Goal: Navigation & Orientation: Go to known website

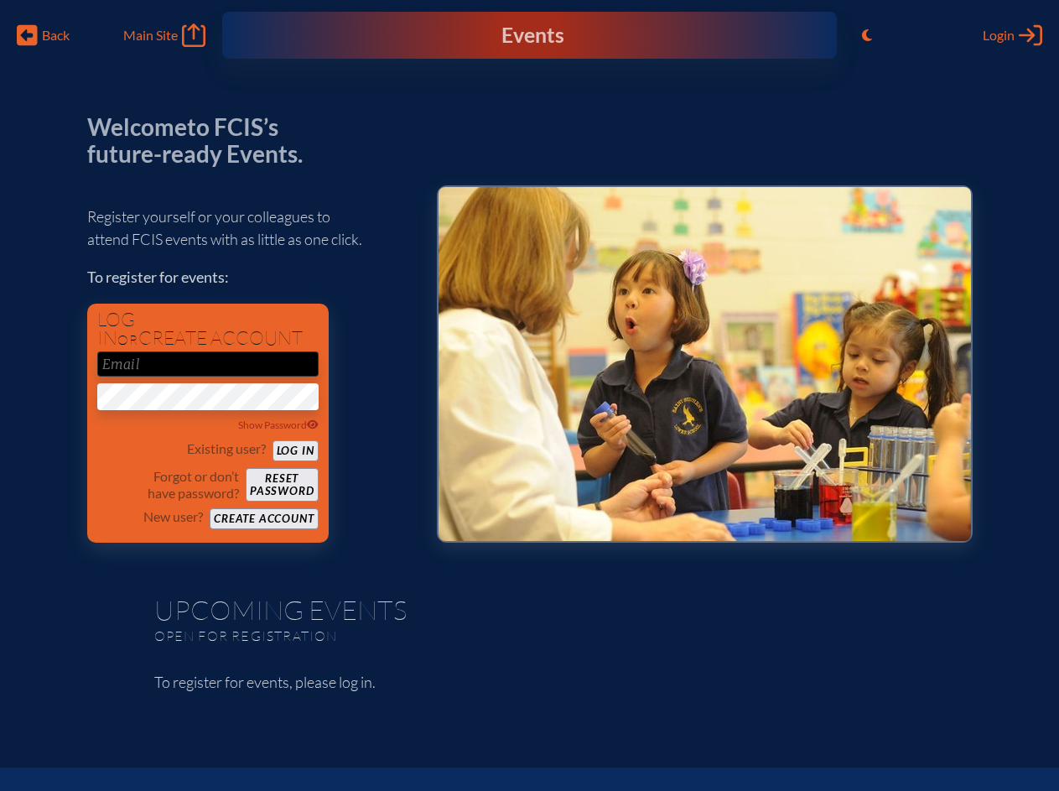
click at [44, 35] on span "Back" at bounding box center [56, 35] width 28 height 17
click at [867, 35] on icon "Toggle to Light Mode" at bounding box center [867, 35] width 10 height 13
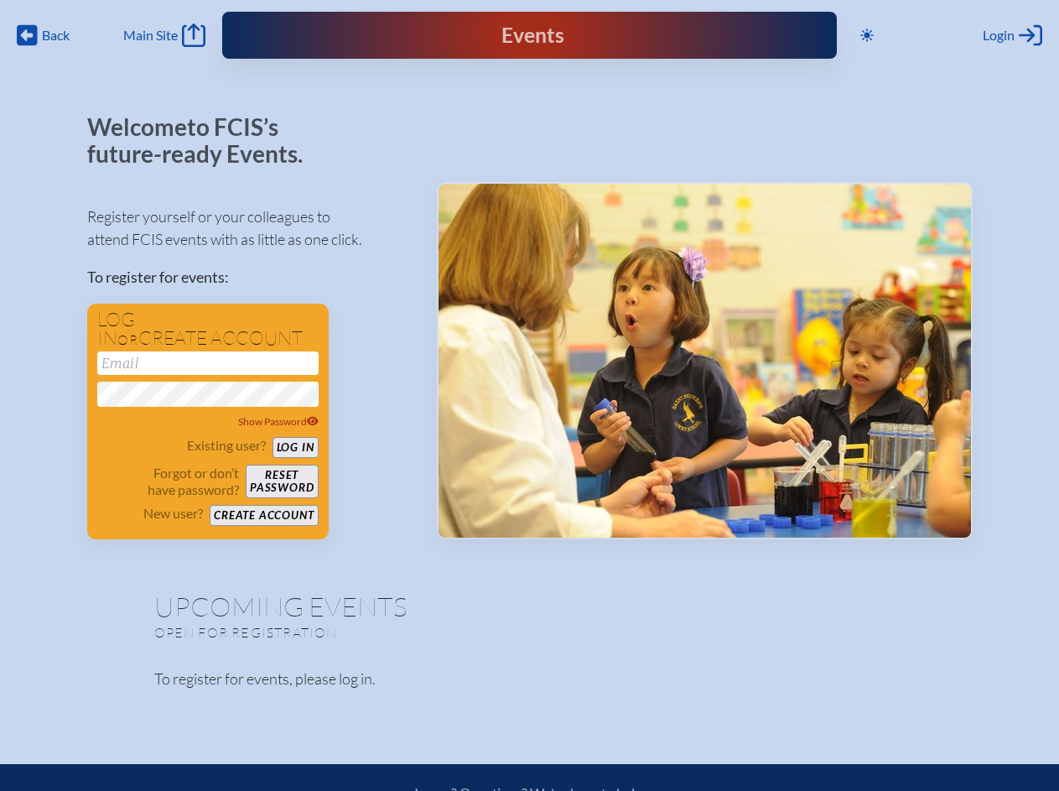
click at [1012, 35] on span "Login" at bounding box center [999, 35] width 32 height 17
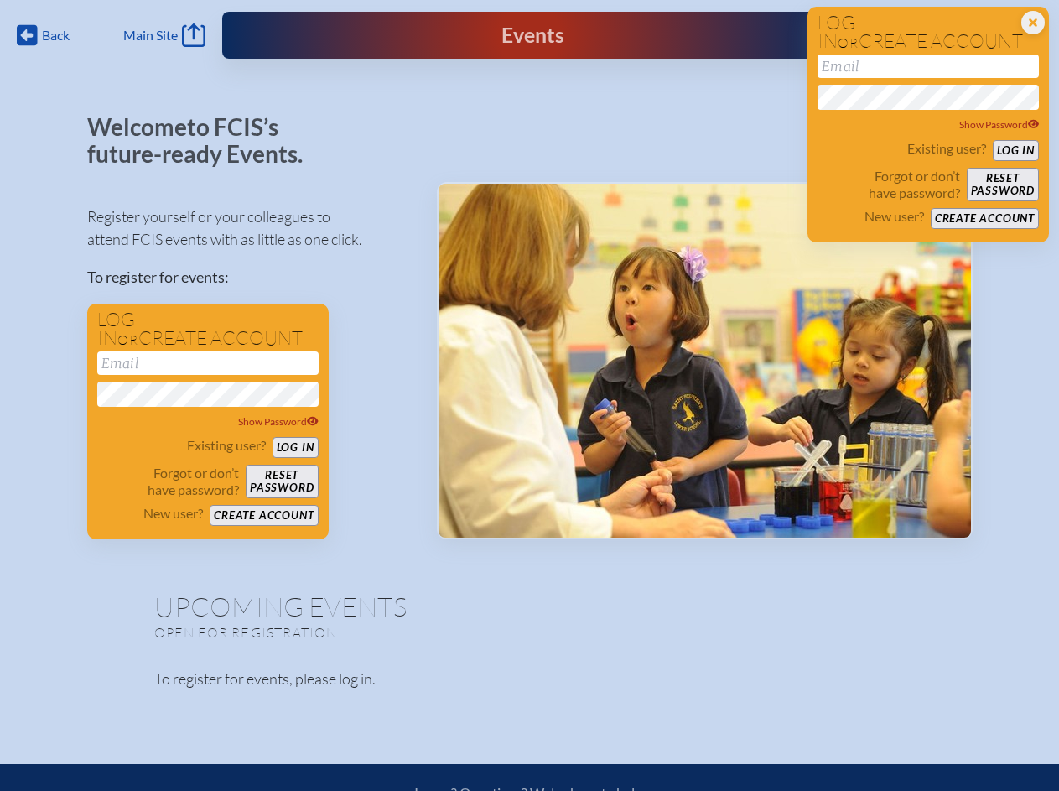
click at [208, 425] on div "Show Password" at bounding box center [207, 421] width 221 height 17
